Goal: Transaction & Acquisition: Book appointment/travel/reservation

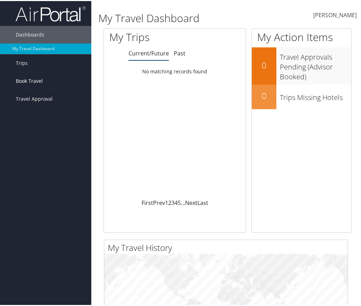
click at [44, 79] on link "Book Travel" at bounding box center [45, 80] width 91 height 18
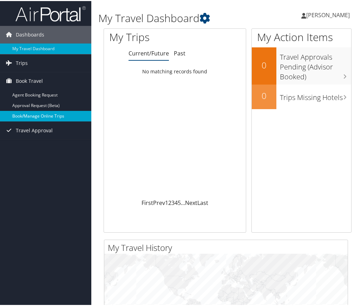
click at [67, 114] on link "Book/Manage Online Trips" at bounding box center [45, 115] width 91 height 11
